Goal: Transaction & Acquisition: Purchase product/service

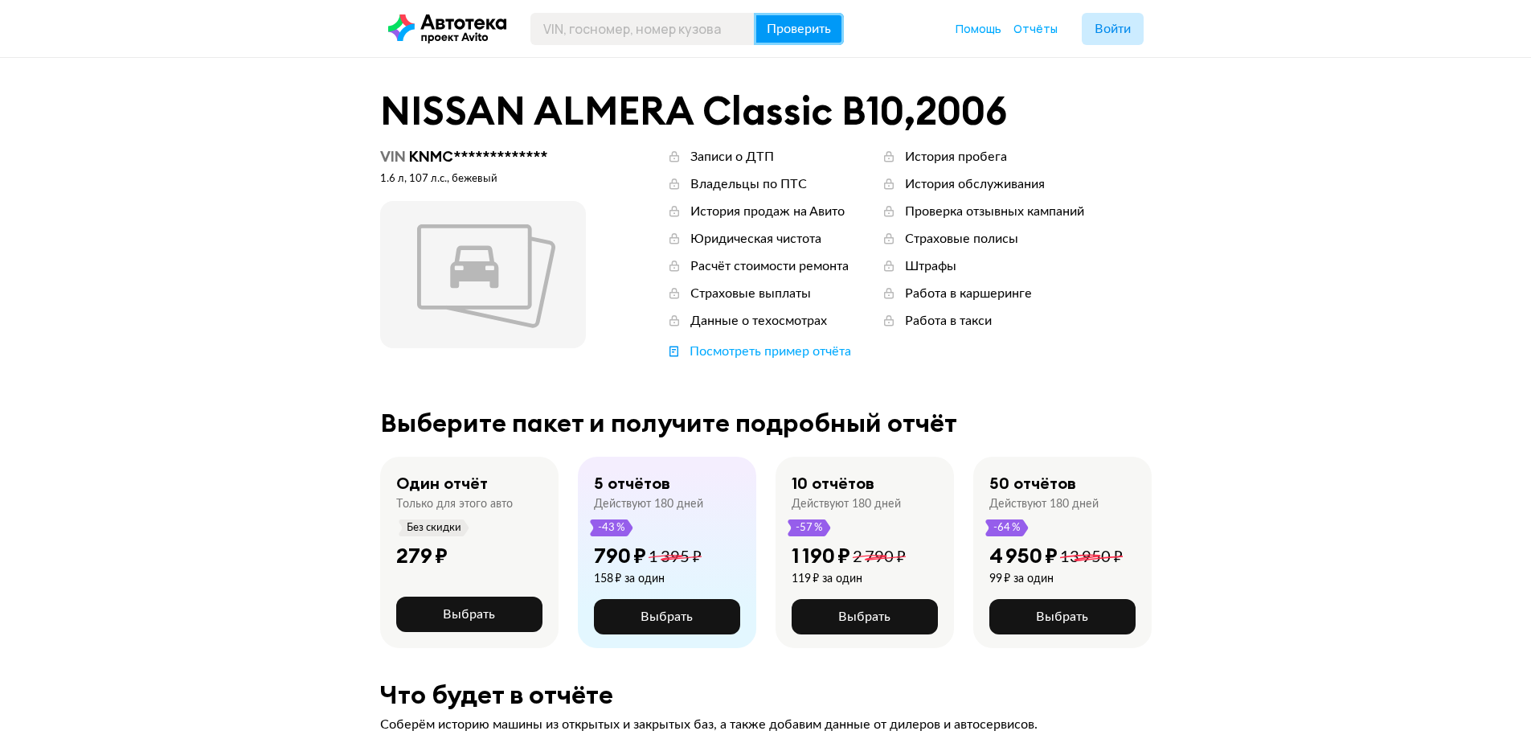
click at [796, 31] on span "Проверить" at bounding box center [799, 29] width 64 height 13
click at [1122, 28] on span "Войти" at bounding box center [1113, 29] width 36 height 13
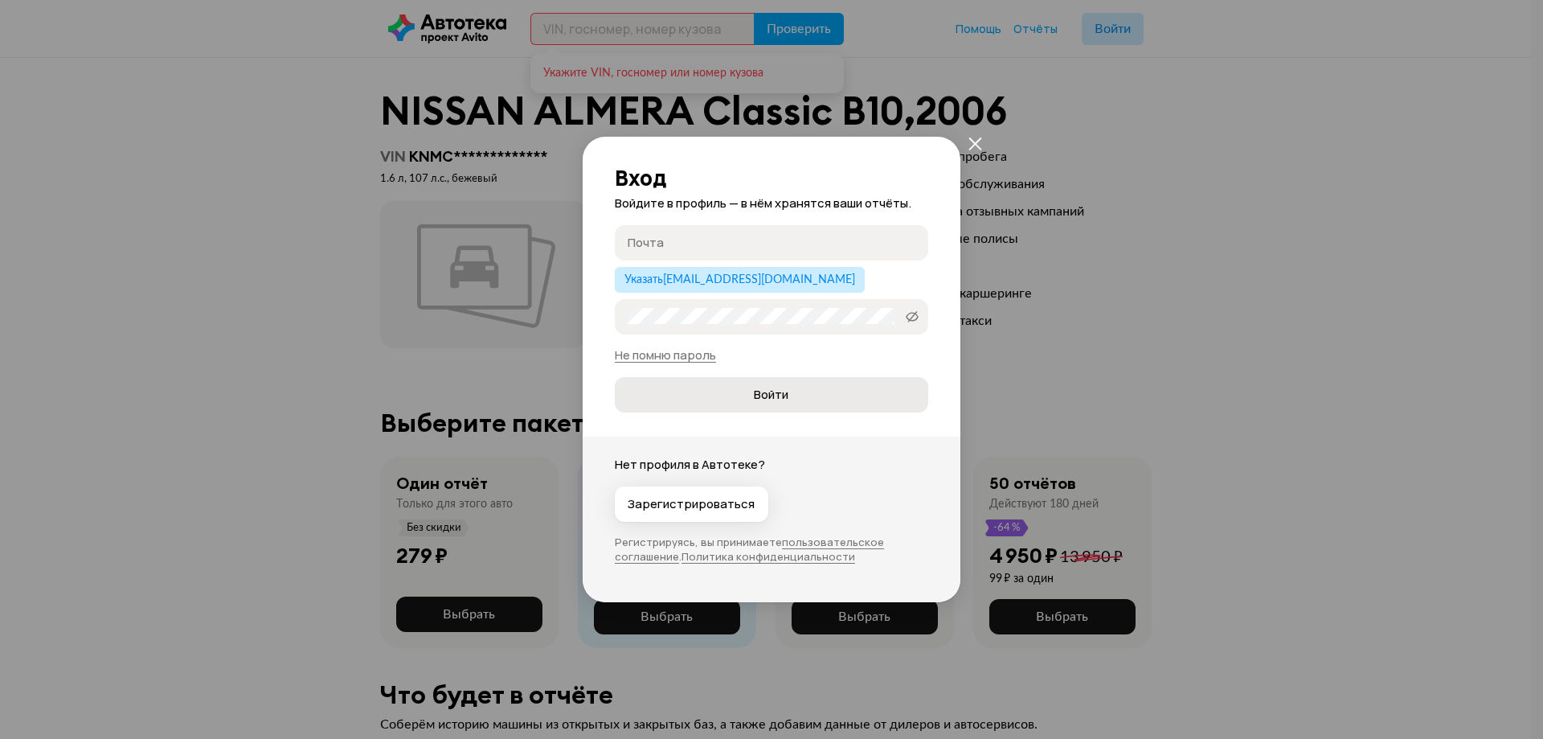
click at [772, 392] on span "Войти" at bounding box center [771, 395] width 35 height 16
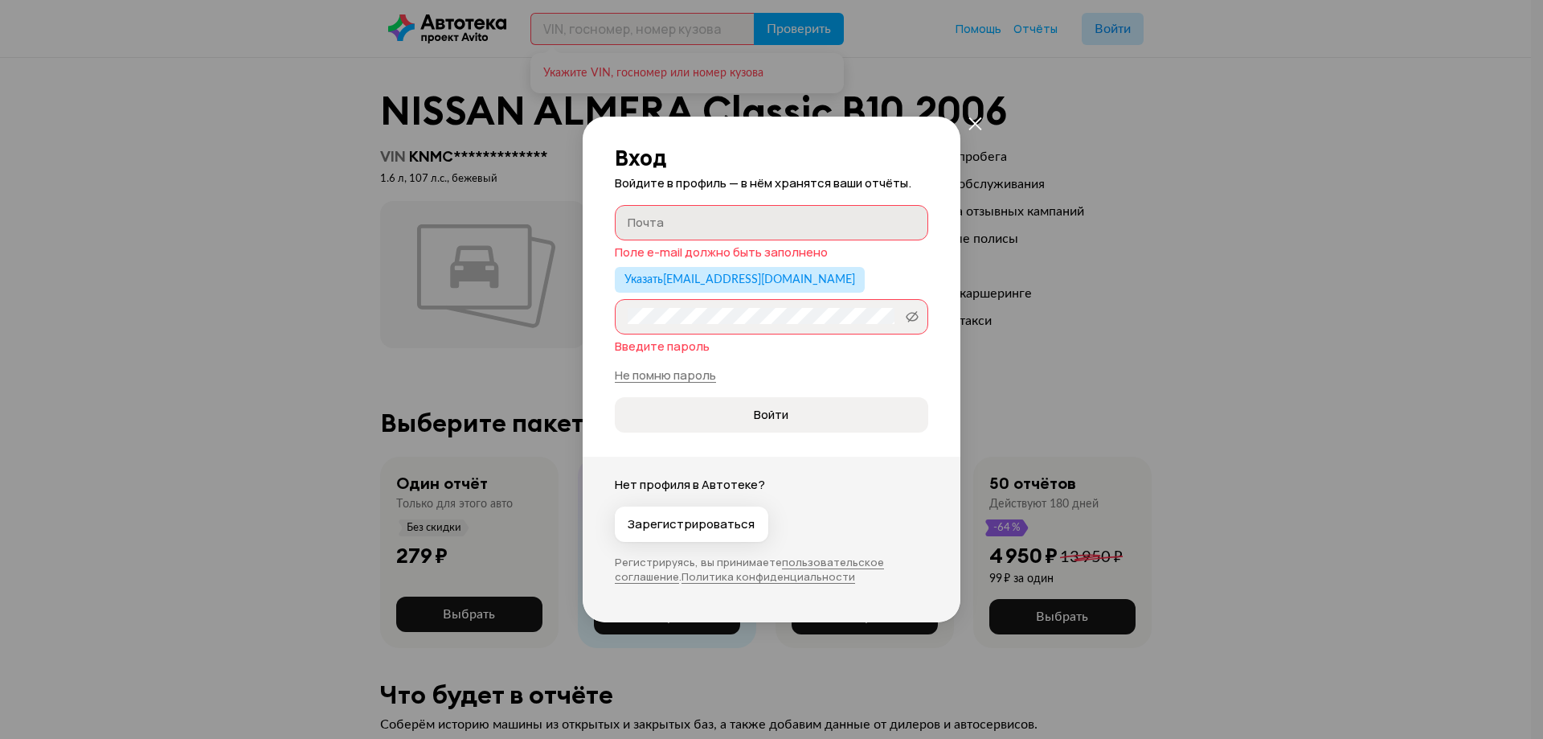
click at [706, 206] on label "Почта" at bounding box center [771, 222] width 313 height 35
click at [706, 214] on input "Почта" at bounding box center [774, 222] width 293 height 16
click at [730, 290] on button "Указать olgha.sunsmily@mail.ru" at bounding box center [740, 280] width 250 height 26
type input "olgha.sunsmily@mail.ru"
click at [711, 325] on label "Пароль" at bounding box center [771, 316] width 313 height 35
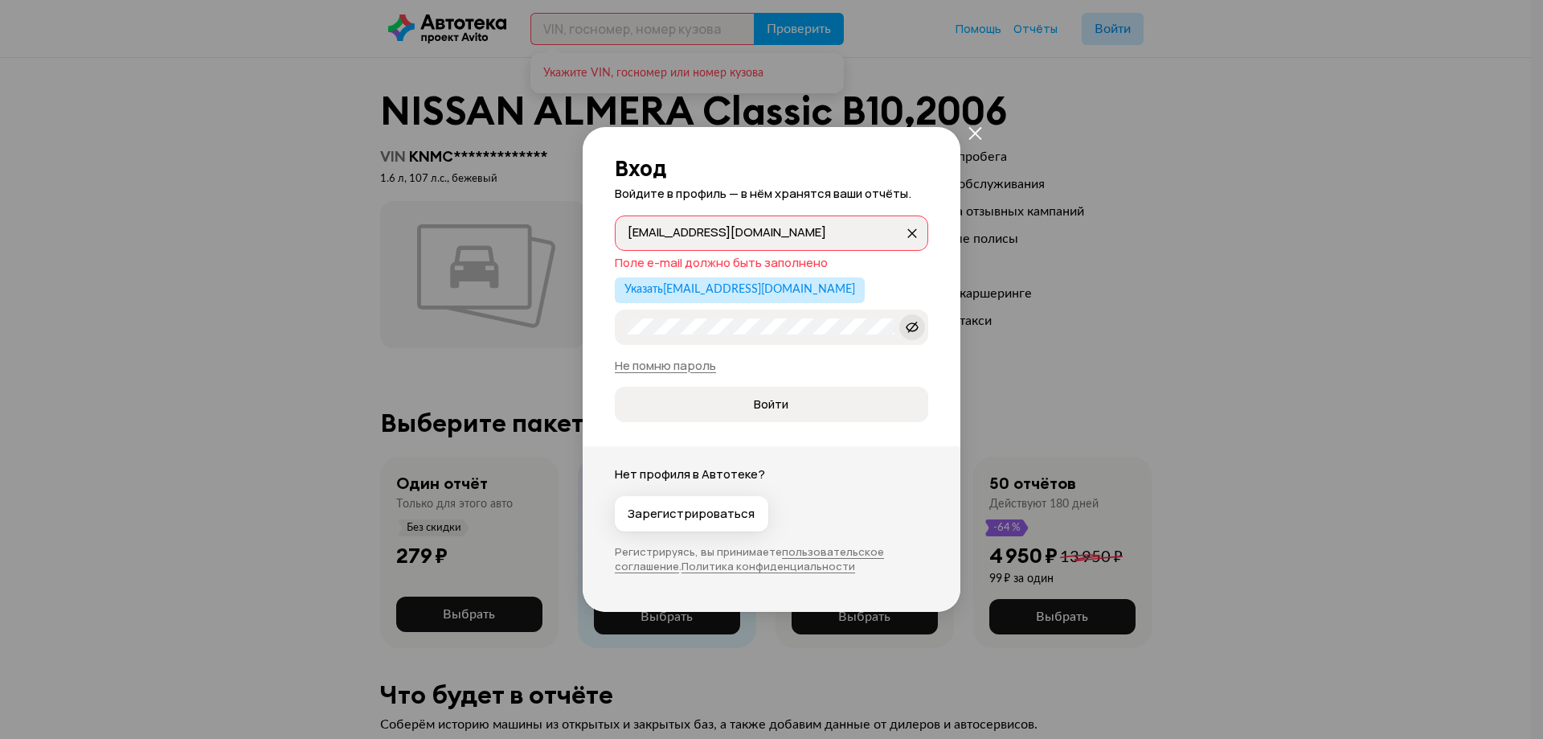
click at [919, 326] on span at bounding box center [912, 327] width 26 height 26
click at [755, 411] on span "Войти" at bounding box center [771, 404] width 35 height 16
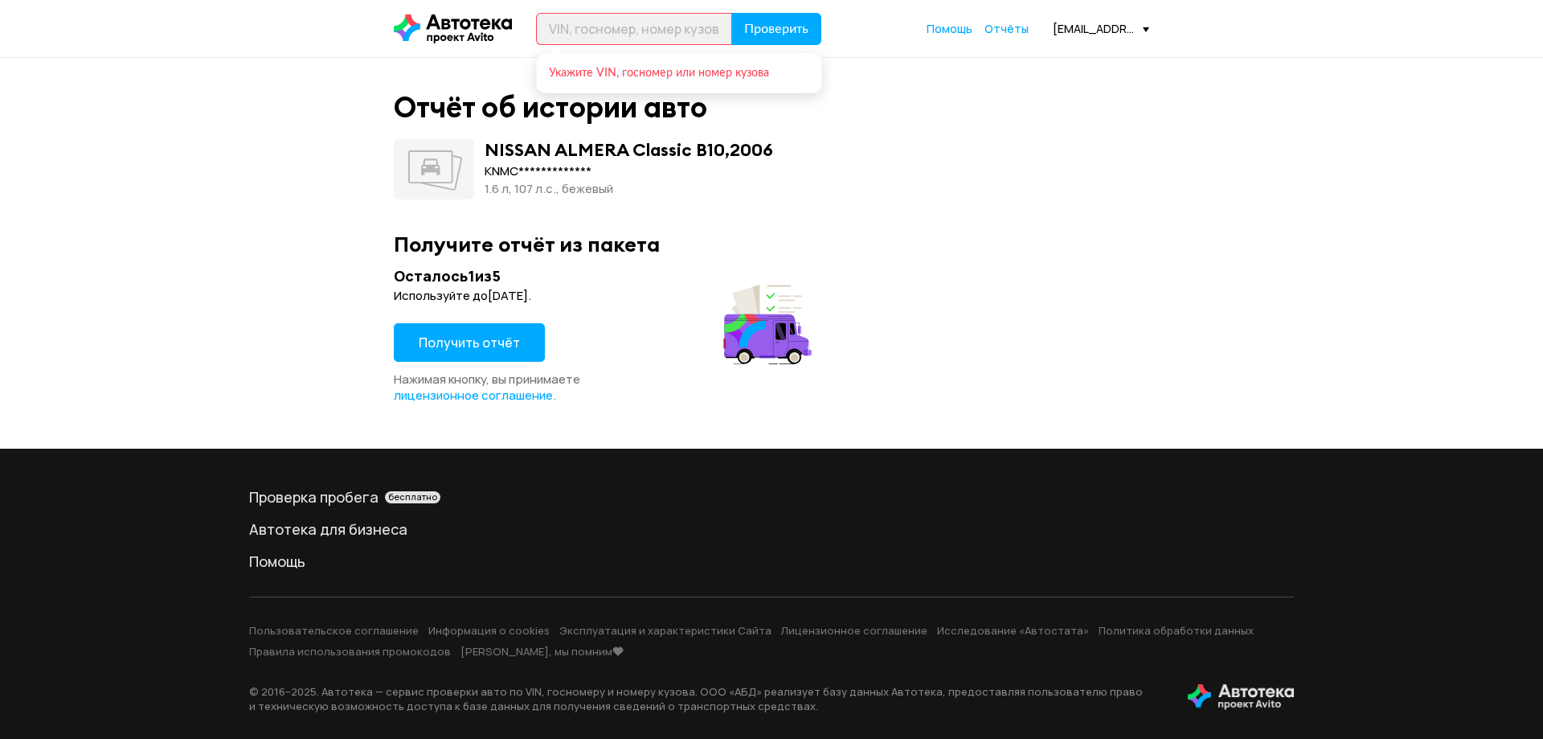
click at [464, 346] on span "Получить отчёт" at bounding box center [469, 343] width 101 height 18
